Goal: Information Seeking & Learning: Learn about a topic

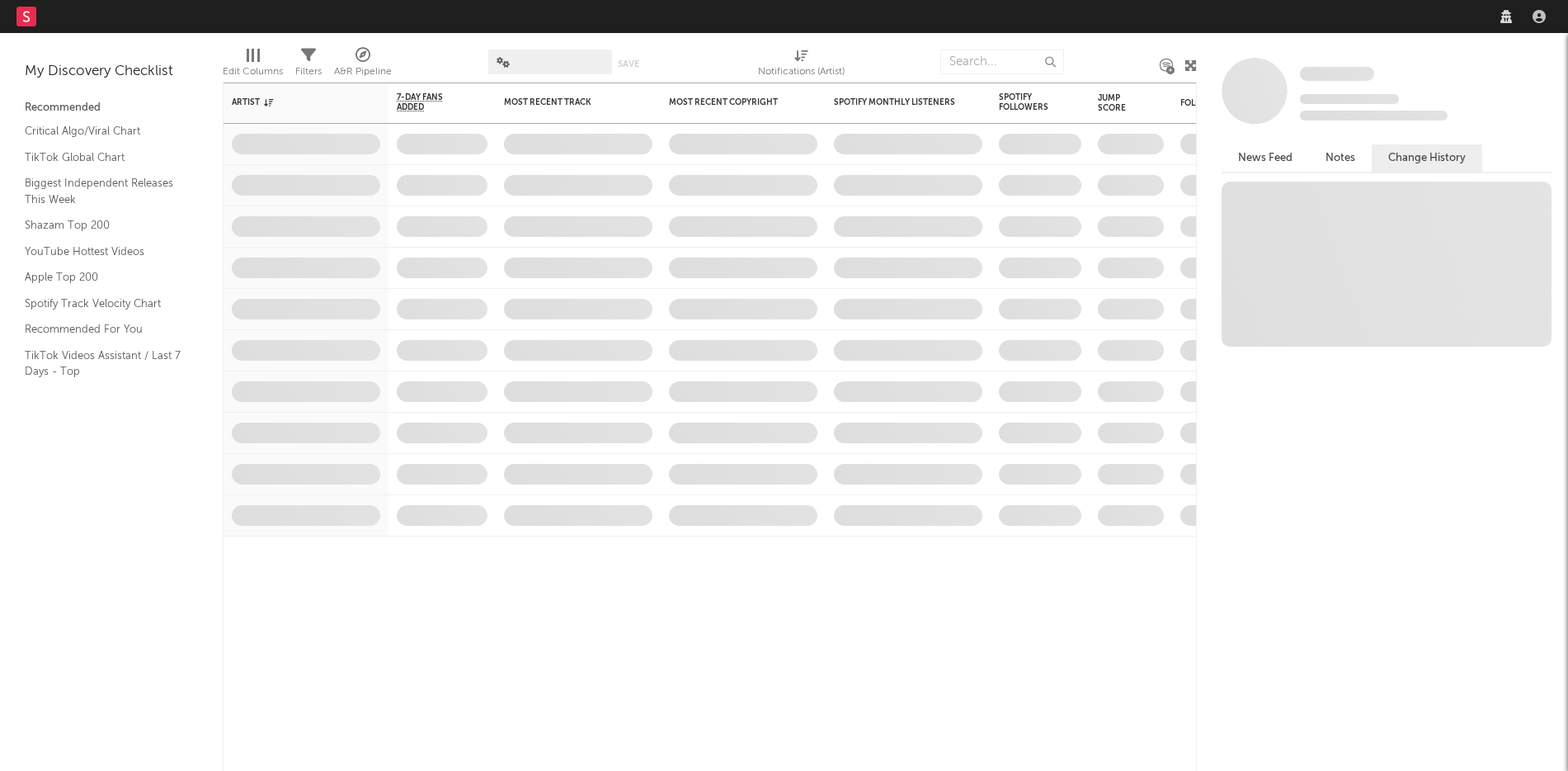
click at [565, 73] on span at bounding box center [550, 61] width 124 height 25
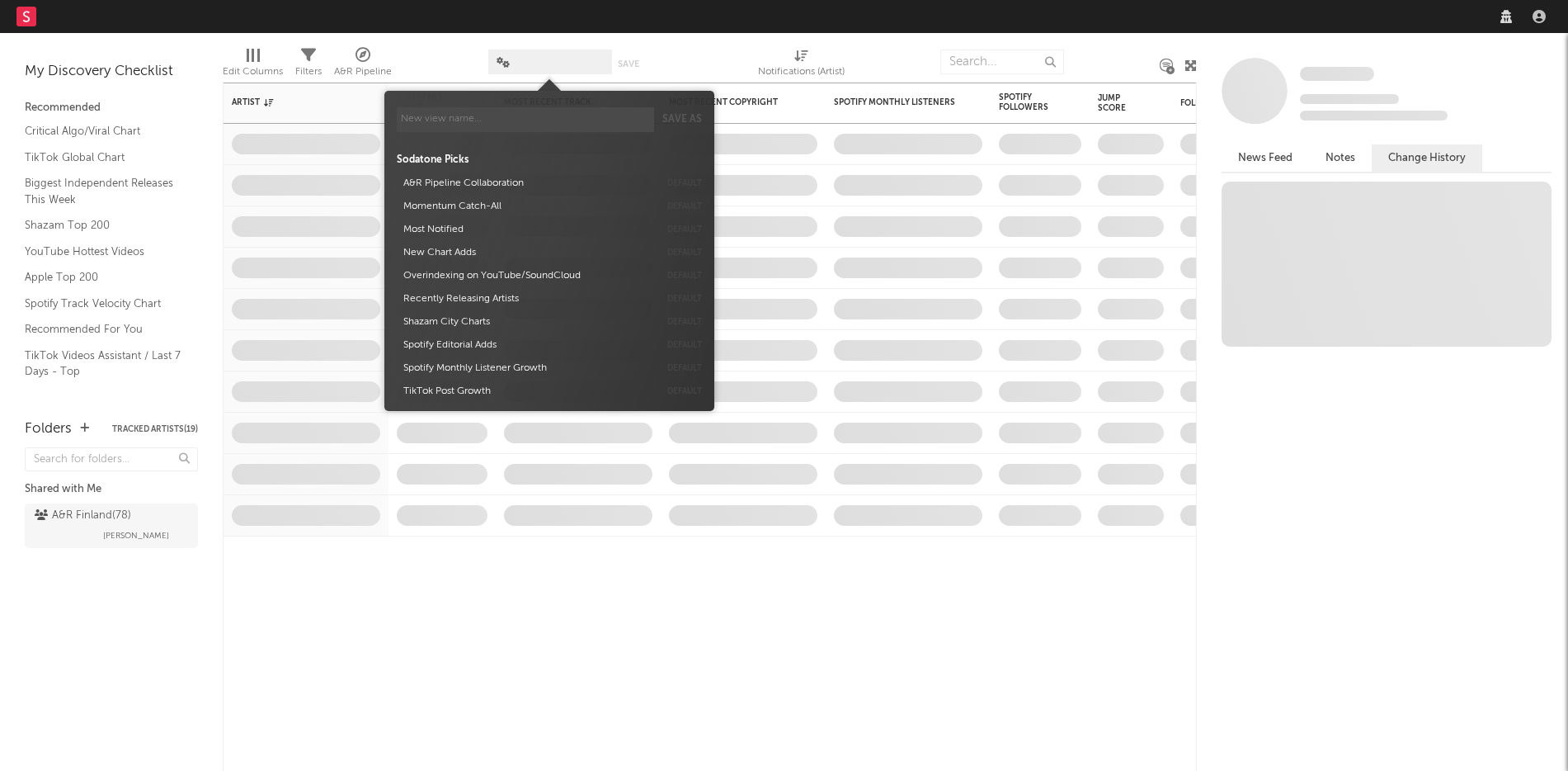
select select "other"
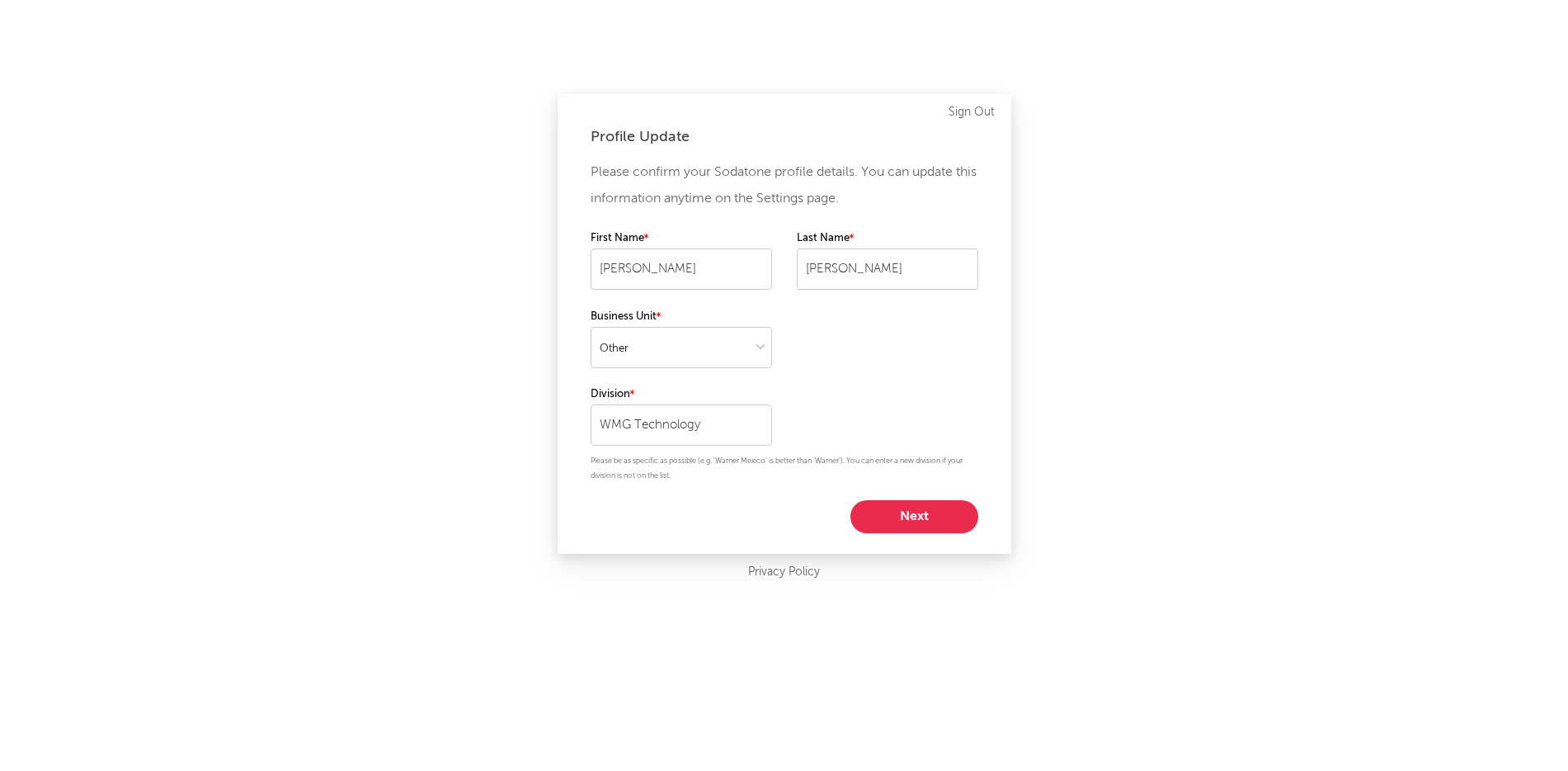
click at [922, 520] on button "Next" at bounding box center [913, 516] width 128 height 33
select select "marketing"
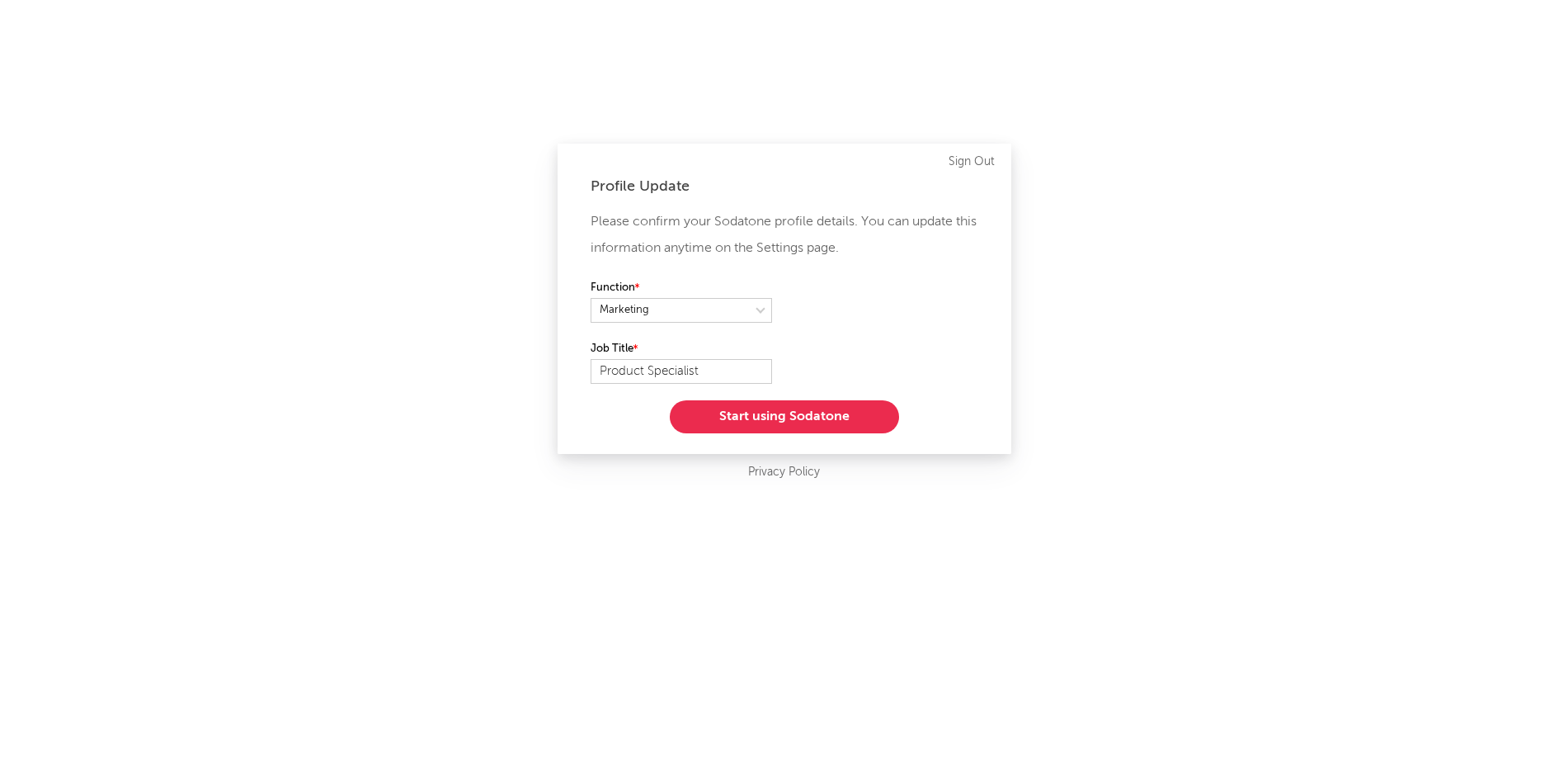
click at [817, 423] on button "Start using Sodatone" at bounding box center [784, 416] width 229 height 33
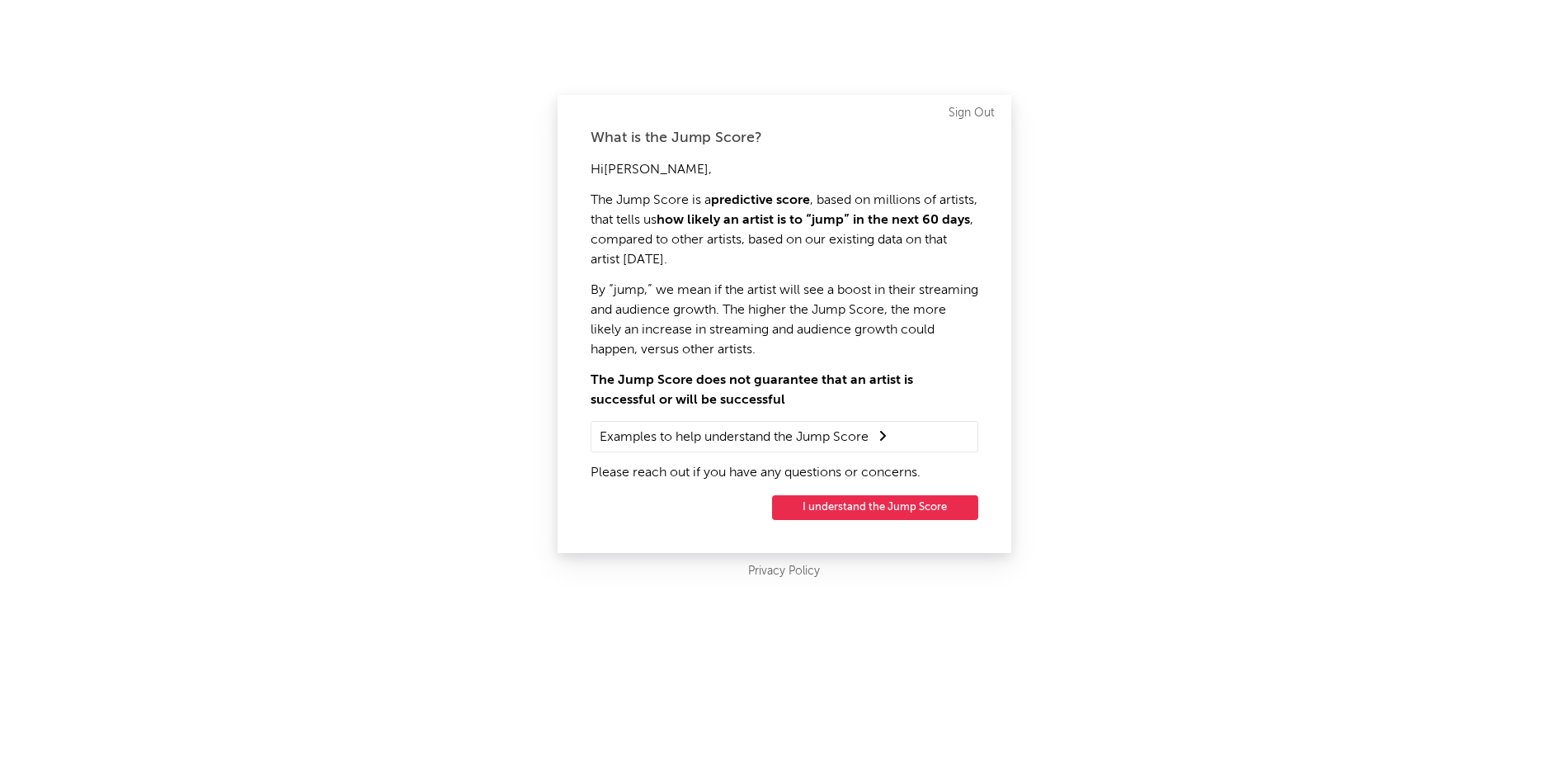
click at [856, 504] on button "I understand the Jump Score" at bounding box center [874, 507] width 206 height 25
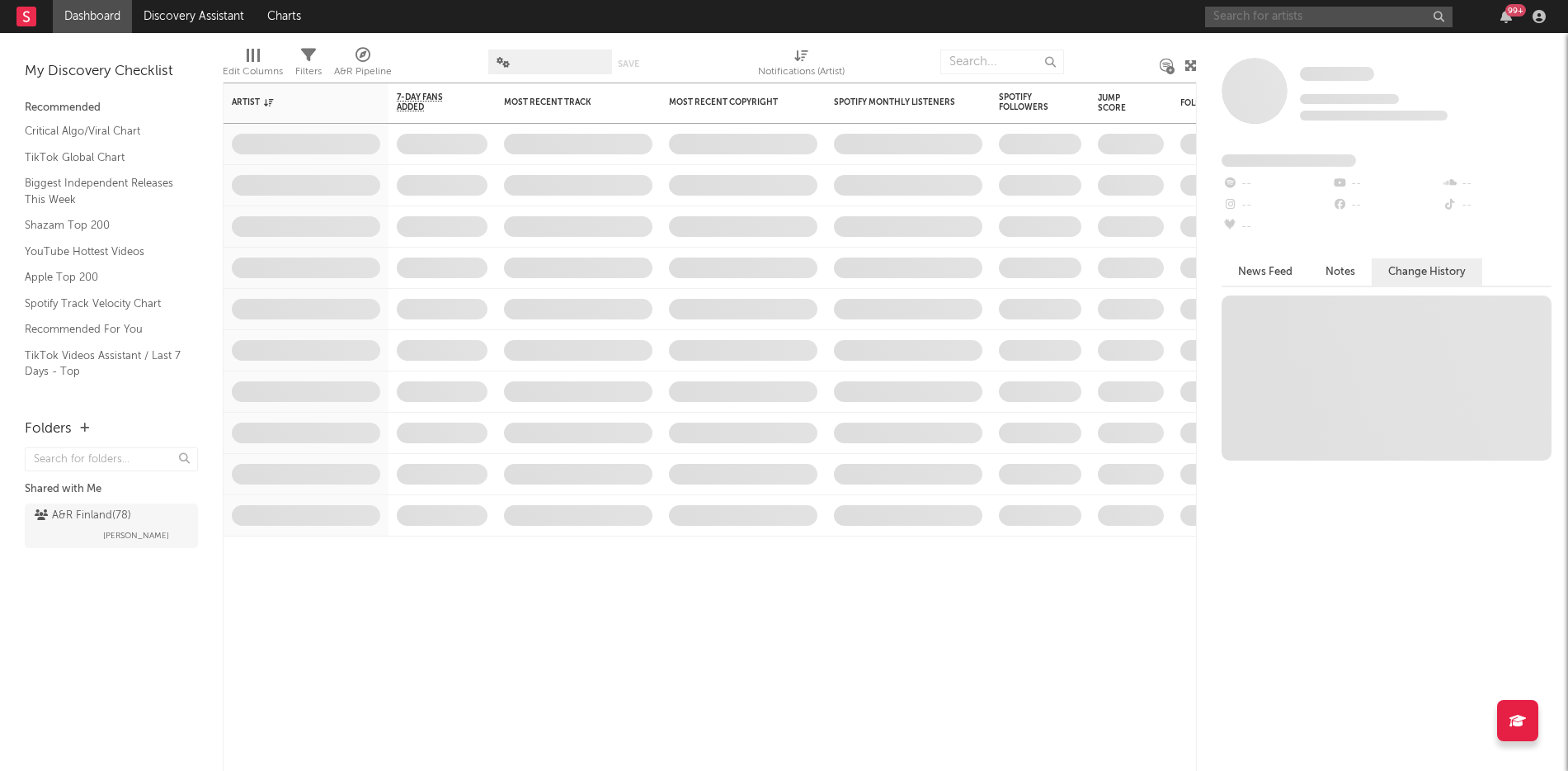
click at [1289, 18] on input "text" at bounding box center [1329, 17] width 248 height 20
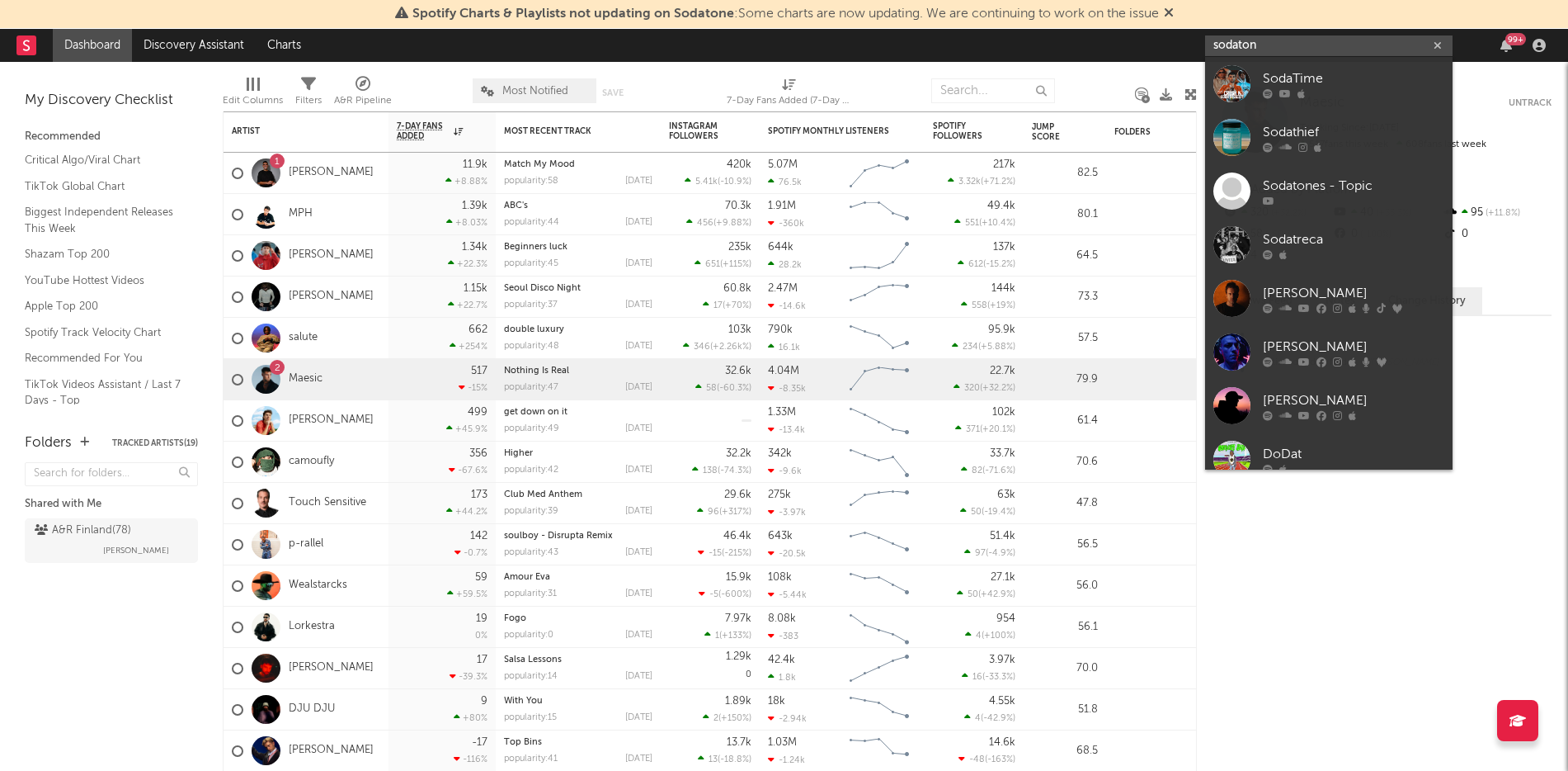
click at [1280, 47] on input "sodaton" at bounding box center [1329, 46] width 248 height 20
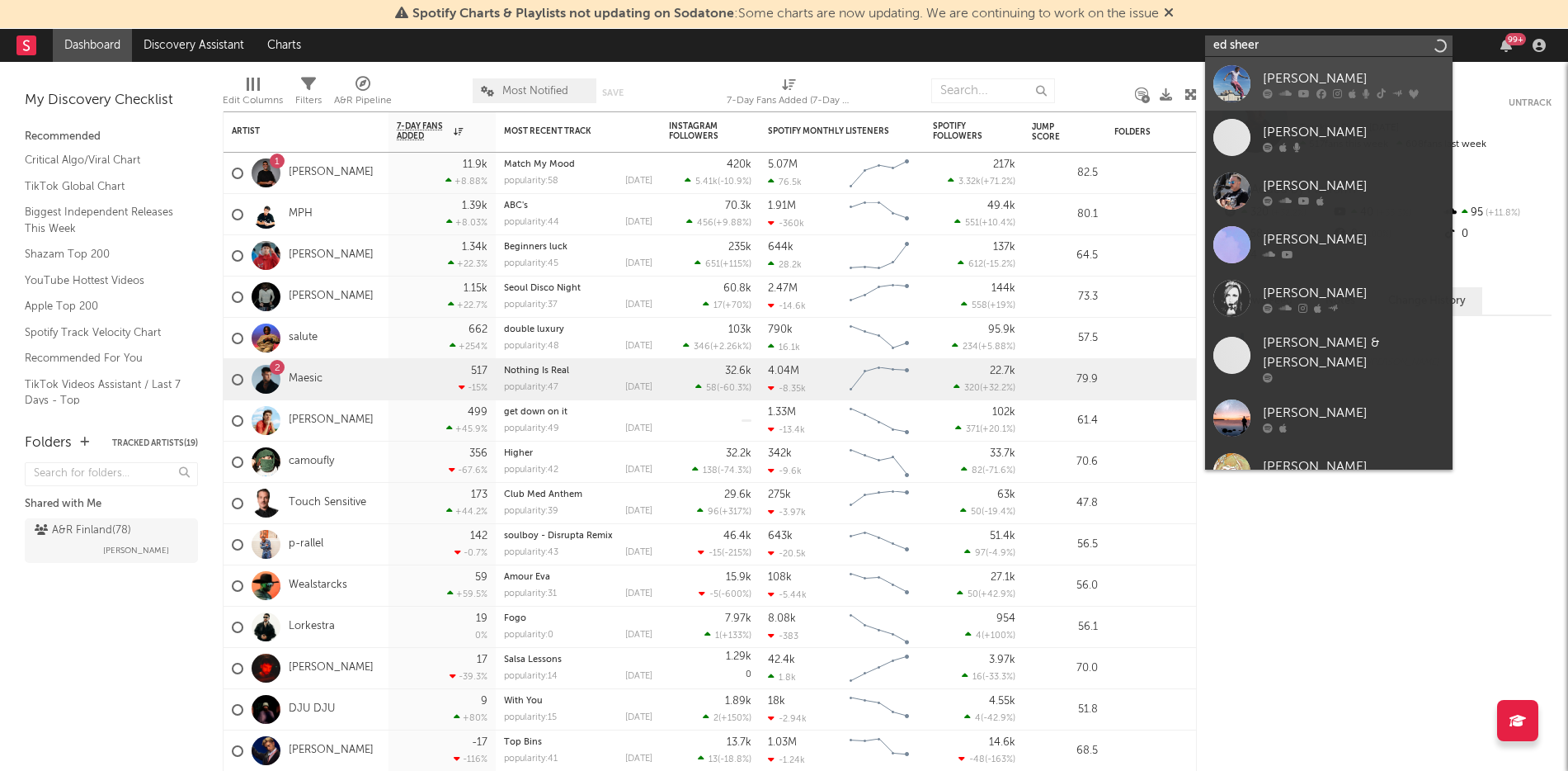
type input "ed sheer"
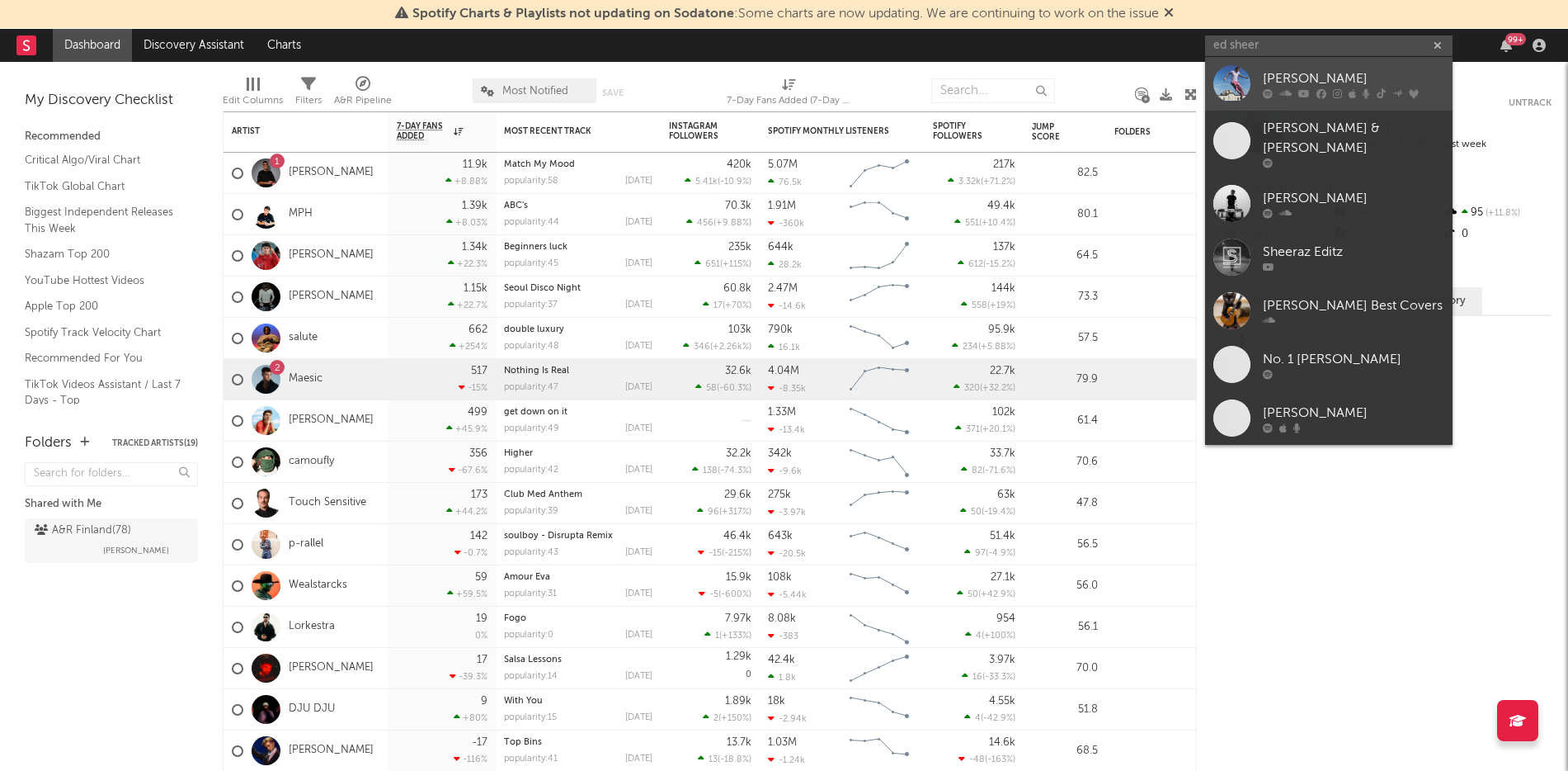
click at [1303, 84] on div "[PERSON_NAME]" at bounding box center [1353, 78] width 182 height 20
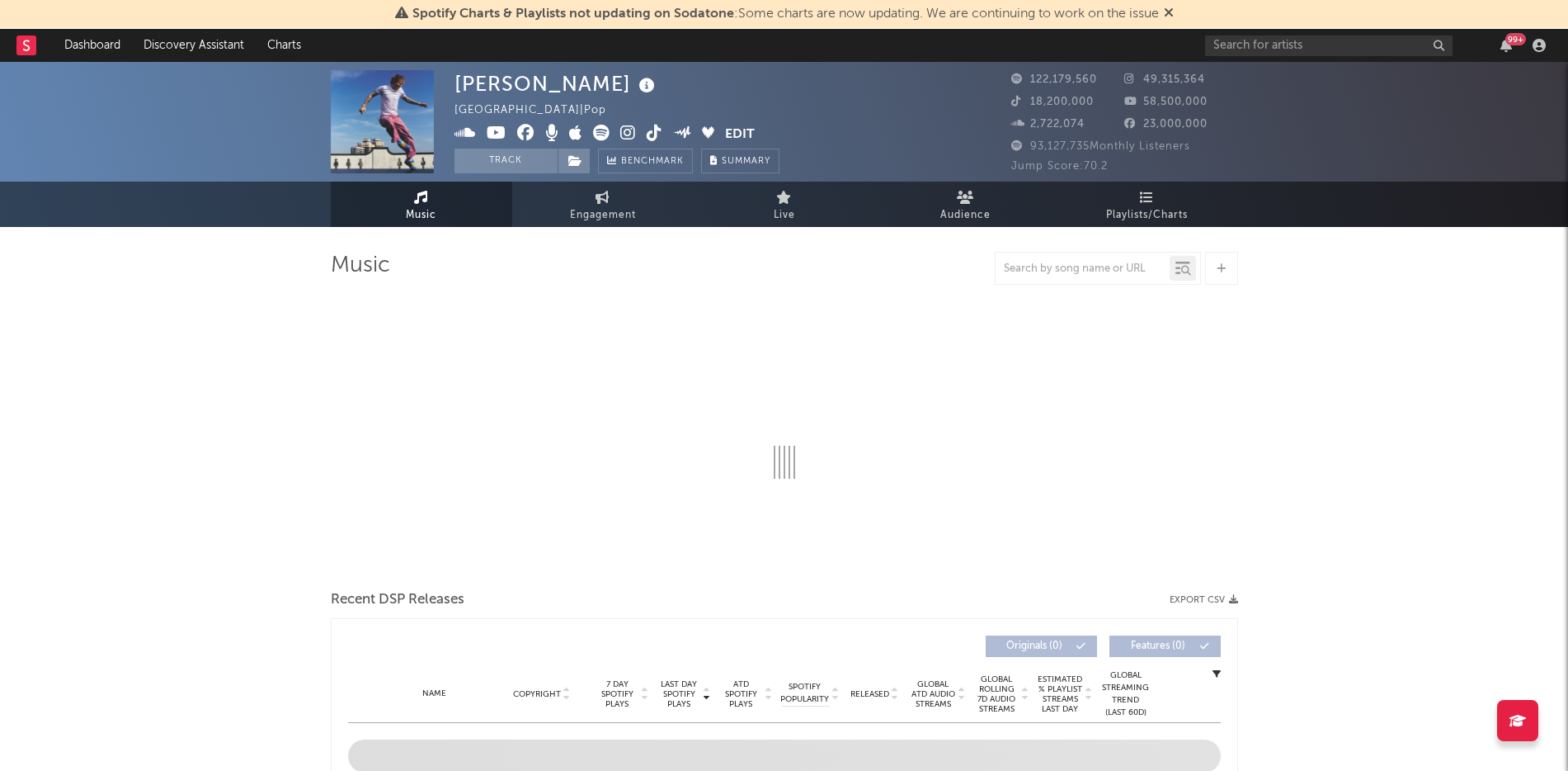
select select "6m"
